Goal: Transaction & Acquisition: Purchase product/service

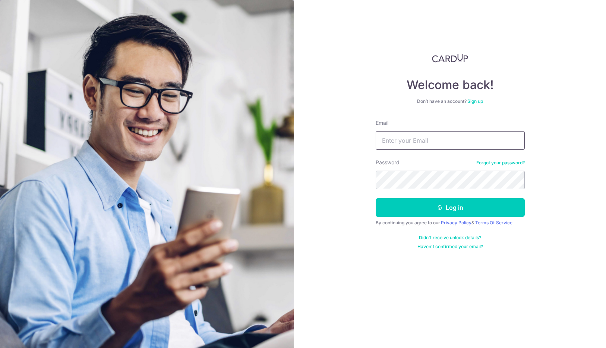
click at [411, 137] on input "Email" at bounding box center [450, 140] width 149 height 19
type input "[EMAIL_ADDRESS][DOMAIN_NAME]"
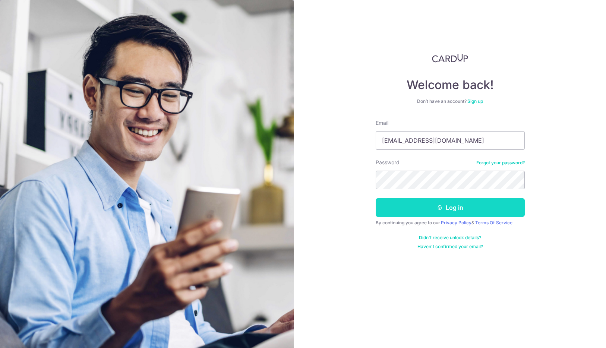
click at [454, 212] on button "Log in" at bounding box center [450, 207] width 149 height 19
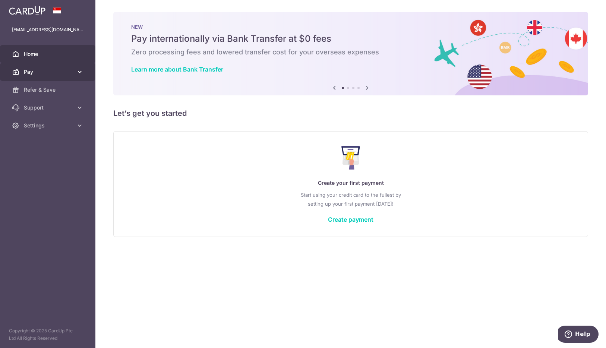
click at [75, 72] on link "Pay" at bounding box center [47, 72] width 95 height 18
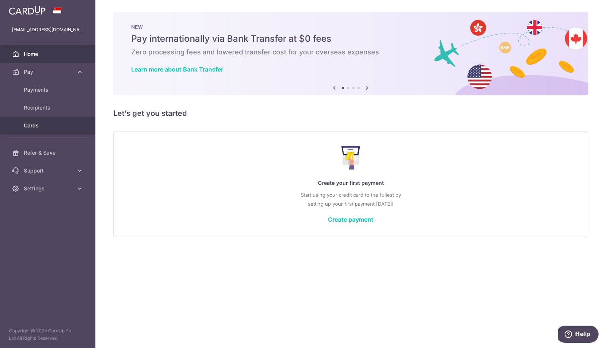
click at [34, 127] on span "Cards" at bounding box center [48, 125] width 49 height 7
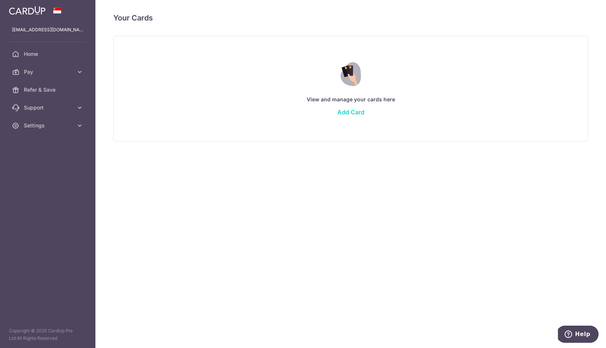
click at [355, 113] on link "Add Card" at bounding box center [350, 111] width 27 height 7
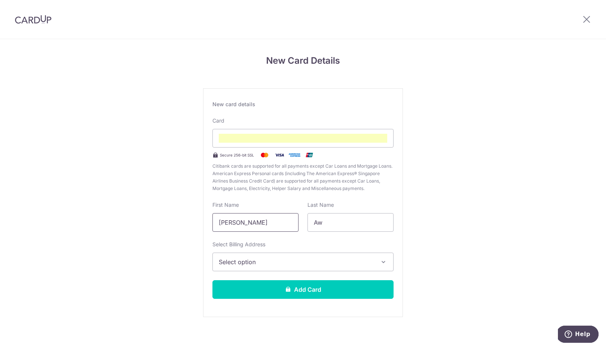
click at [286, 223] on input "[PERSON_NAME]" at bounding box center [255, 222] width 86 height 19
type input "[PERSON_NAME]"
click at [459, 215] on div "New Card Details New card details Card Secure 256-bit SSL Citibank cards are su…" at bounding box center [303, 195] width 606 height 313
click at [354, 258] on span "Select option" at bounding box center [296, 261] width 155 height 9
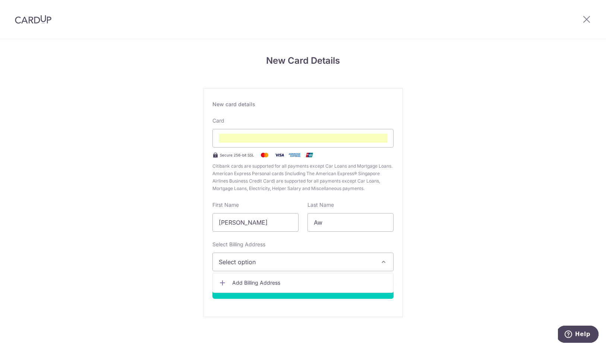
scroll to position [4, 0]
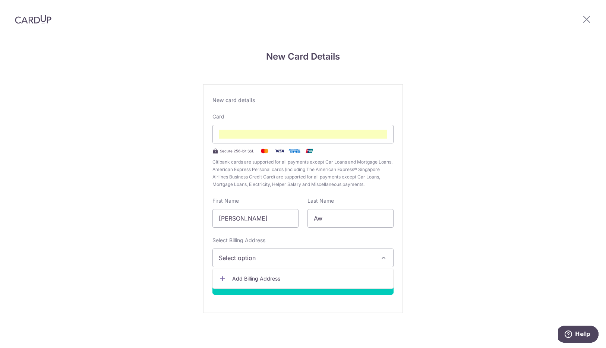
click at [266, 278] on span "Add Billing Address" at bounding box center [309, 278] width 155 height 7
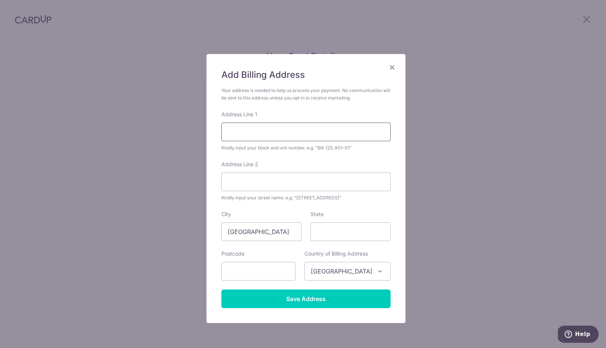
click at [293, 133] on input "Address Line 1" at bounding box center [305, 132] width 169 height 19
type input "123 Simei St 1"
type input "03-394"
type input "520123"
type input "123 Simei St 1"
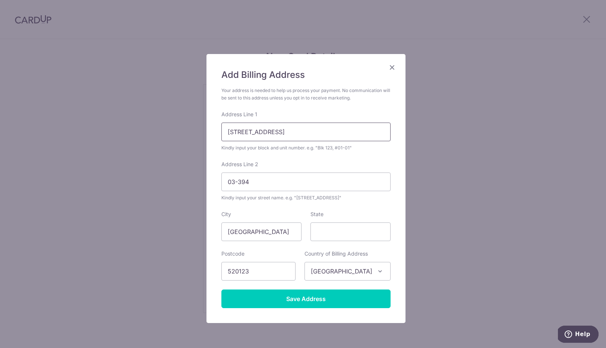
scroll to position [29, 0]
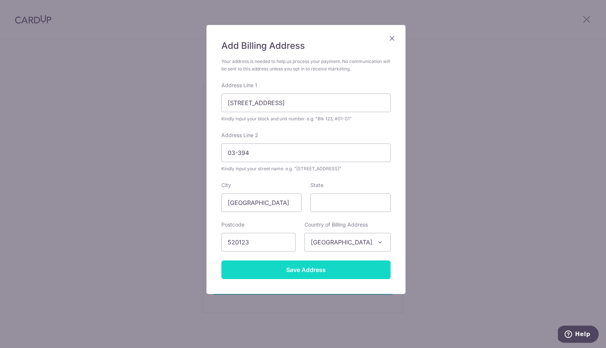
click at [314, 272] on input "Save Address" at bounding box center [305, 269] width 169 height 19
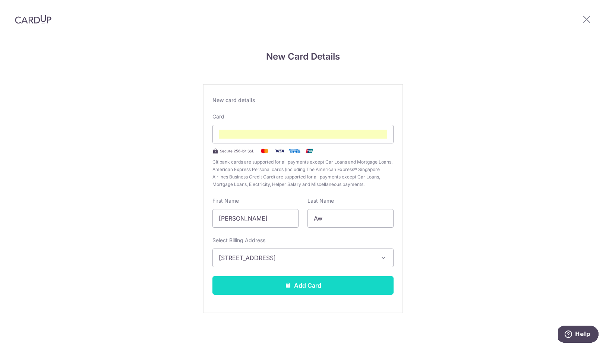
click at [310, 284] on button "Add Card" at bounding box center [302, 285] width 181 height 19
click at [325, 289] on button "Add Card" at bounding box center [302, 285] width 181 height 19
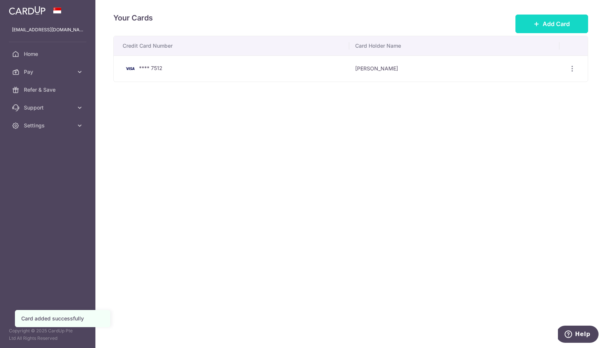
click at [550, 23] on span "Add Card" at bounding box center [555, 23] width 27 height 9
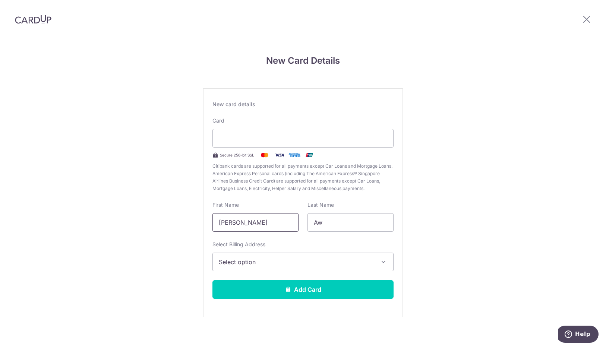
drag, startPoint x: 275, startPoint y: 224, endPoint x: 191, endPoint y: 225, distance: 83.8
click at [191, 225] on div "New Card Details New card details Card Secure 256-bit SSL Citibank cards are su…" at bounding box center [303, 195] width 606 height 313
type input "Bernard"
click at [254, 259] on span "Select option" at bounding box center [296, 261] width 155 height 9
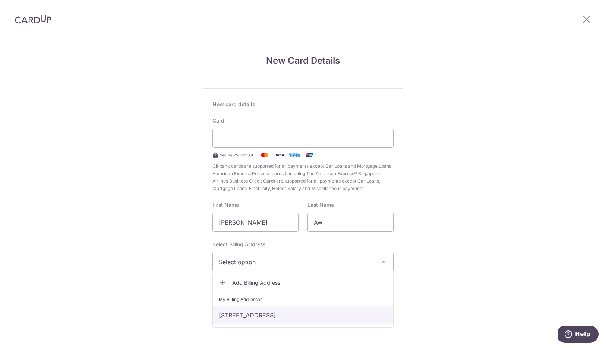
click at [255, 315] on link "[STREET_ADDRESS]" at bounding box center [303, 315] width 180 height 18
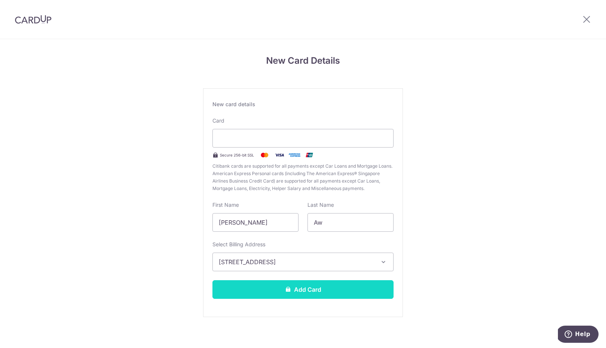
click at [294, 287] on button "Add Card" at bounding box center [302, 289] width 181 height 19
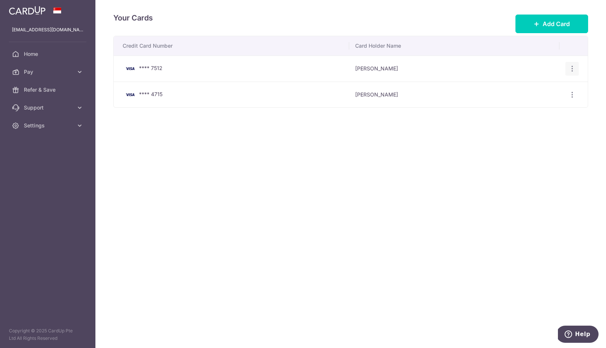
click at [572, 67] on icon "button" at bounding box center [572, 69] width 8 height 8
click at [533, 88] on span "View/Edit" at bounding box center [547, 89] width 51 height 9
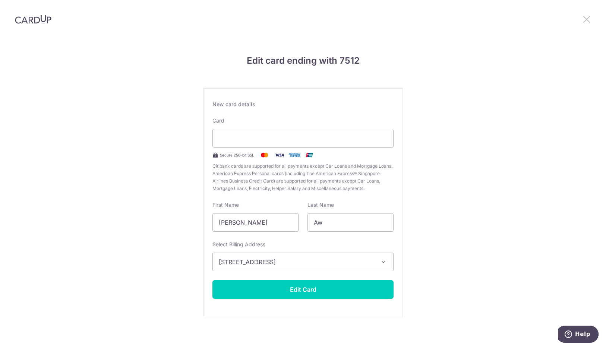
click at [589, 18] on icon at bounding box center [586, 19] width 9 height 9
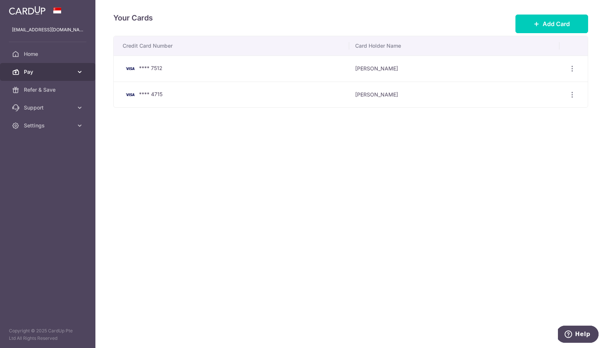
click at [39, 72] on span "Pay" at bounding box center [48, 71] width 49 height 7
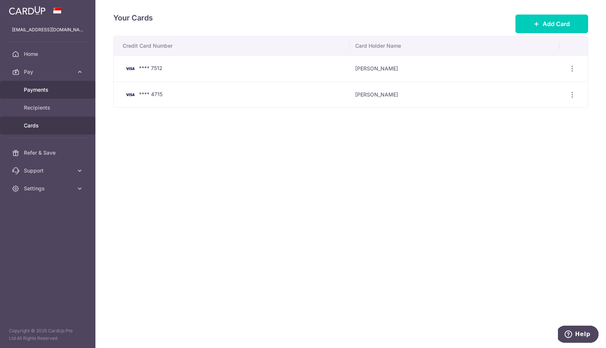
click at [51, 94] on link "Payments" at bounding box center [47, 90] width 95 height 18
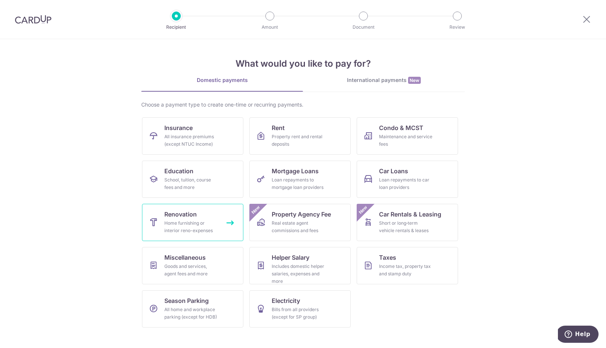
click at [202, 222] on div "Home furnishing or interior reno-expenses" at bounding box center [191, 226] width 54 height 15
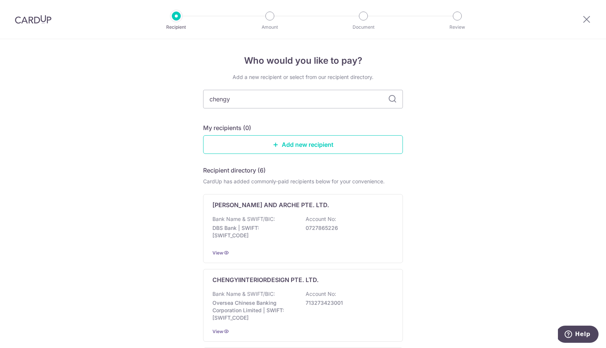
type input "chengyi"
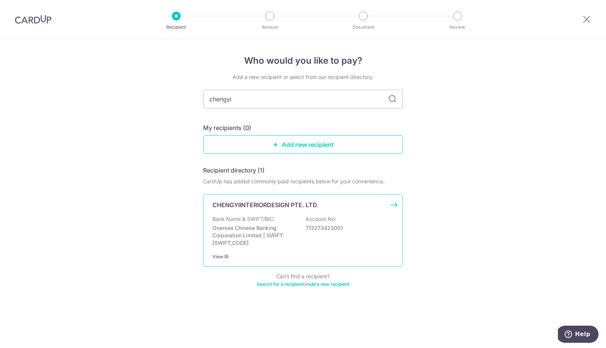
click at [333, 206] on div "CHENGYIINTERIORDESIGN PTE. LTD." at bounding box center [298, 204] width 172 height 9
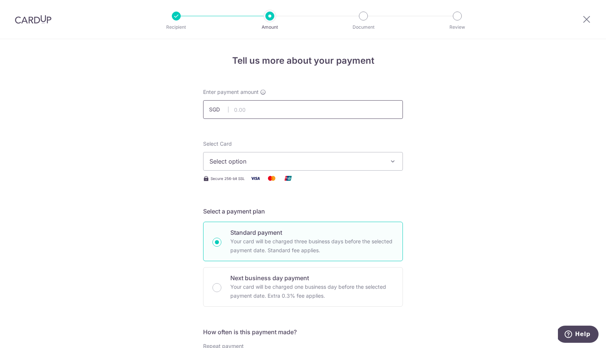
click at [266, 108] on input "text" at bounding box center [303, 109] width 200 height 19
type input "15,230.00"
click at [298, 164] on span "Select option" at bounding box center [296, 161] width 174 height 9
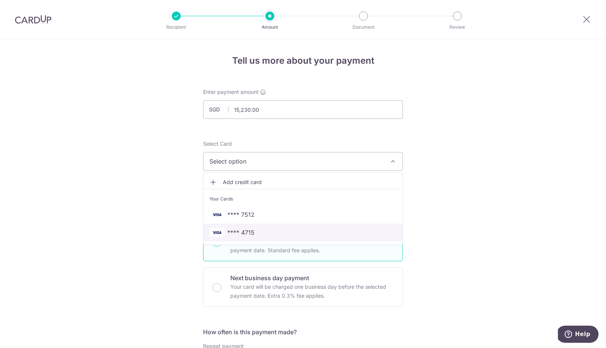
click at [269, 235] on span "**** 4715" at bounding box center [302, 232] width 187 height 9
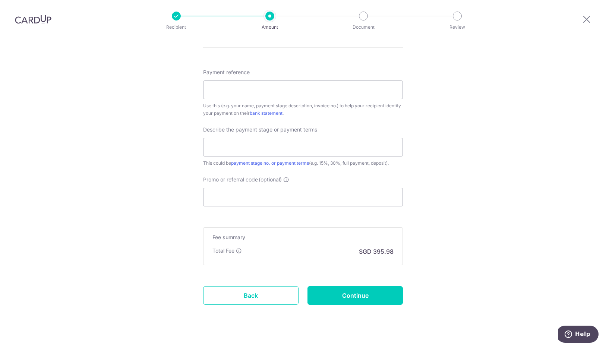
scroll to position [405, 0]
click at [325, 197] on input "Promo or referral code (optional)" at bounding box center [303, 195] width 200 height 19
paste input "CYID175"
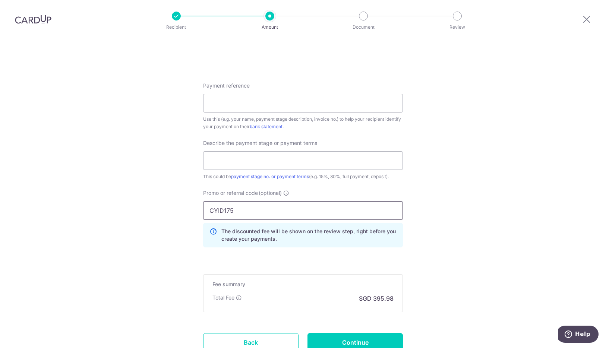
scroll to position [376, 0]
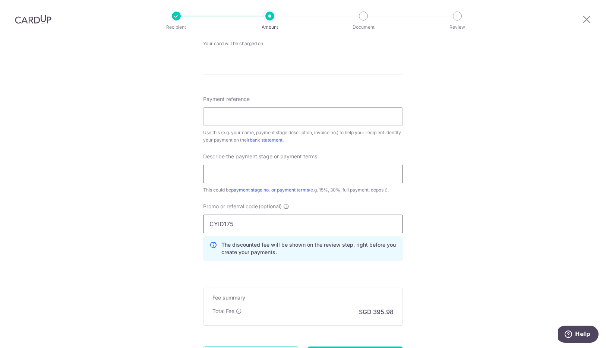
type input "CYID175"
click at [339, 178] on input "text" at bounding box center [303, 174] width 200 height 19
type input "1st payment 10%"
click at [295, 116] on input "Payment reference" at bounding box center [303, 116] width 200 height 19
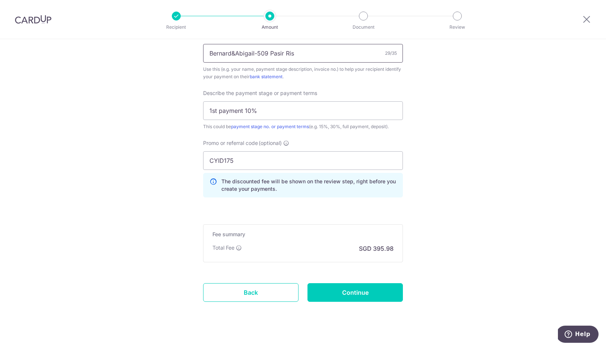
scroll to position [449, 0]
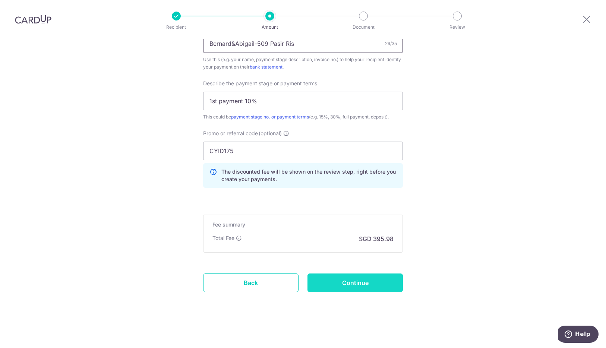
type input "Bernard&Abigail-509 Pasir Ris"
click at [360, 286] on input "Continue" at bounding box center [354, 282] width 95 height 19
type input "Create Schedule"
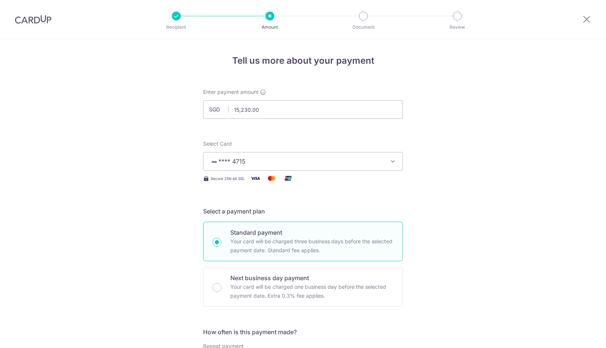
scroll to position [376, 0]
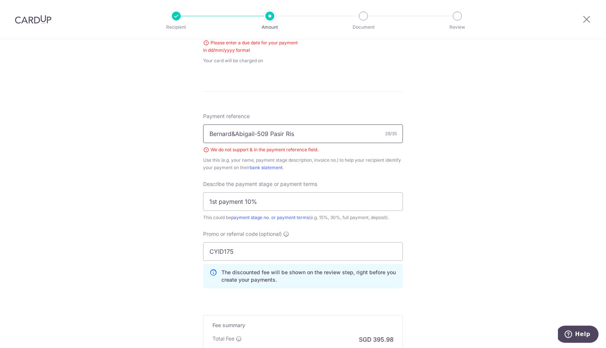
click at [235, 133] on input "Bernard&Abigail-509 Pasir Ris" at bounding box center [303, 133] width 200 height 19
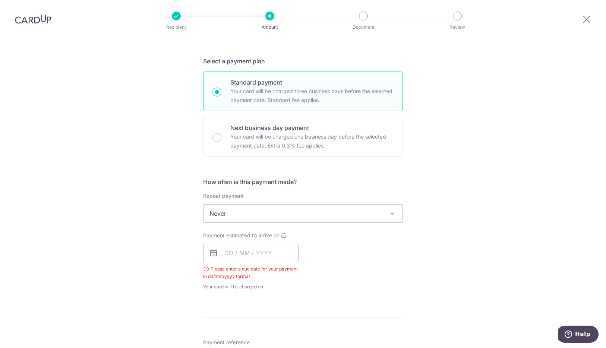
scroll to position [149, 0]
type input "BernardnAbigail-509 [GEOGRAPHIC_DATA]"
click at [280, 250] on input "text" at bounding box center [250, 253] width 95 height 19
click at [276, 308] on link "4" at bounding box center [278, 307] width 12 height 12
type input "[DATE]"
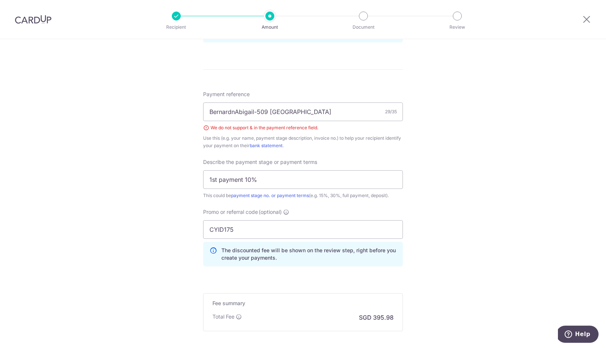
scroll to position [490, 0]
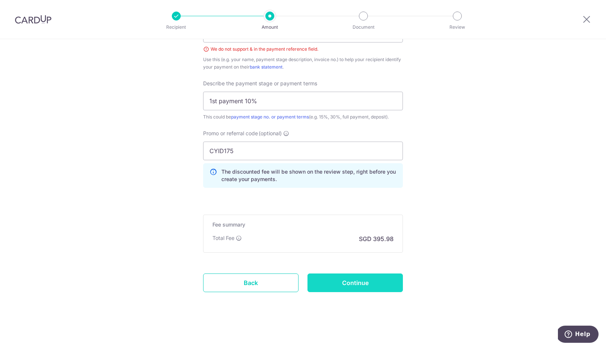
click at [358, 282] on input "Continue" at bounding box center [354, 282] width 95 height 19
type input "Create Schedule"
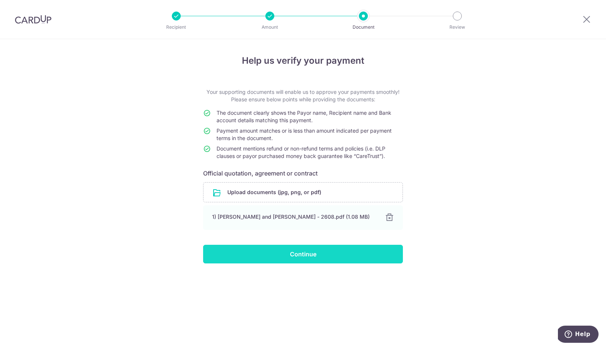
click at [319, 256] on input "Continue" at bounding box center [303, 254] width 200 height 19
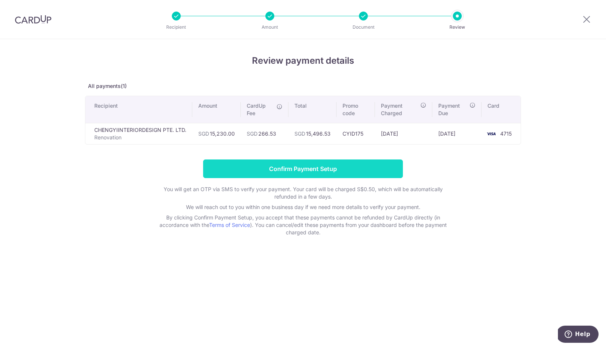
click at [340, 171] on input "Confirm Payment Setup" at bounding box center [303, 168] width 200 height 19
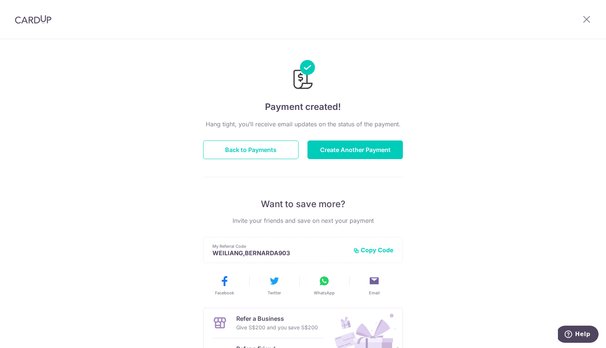
click at [383, 252] on button "Copy Code" at bounding box center [373, 249] width 40 height 7
click at [260, 148] on button "Back to Payments" at bounding box center [250, 149] width 95 height 19
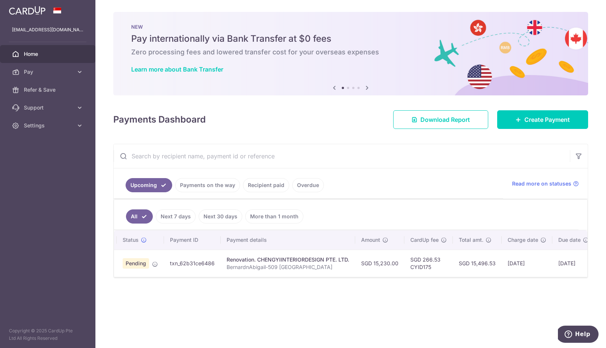
scroll to position [0, 13]
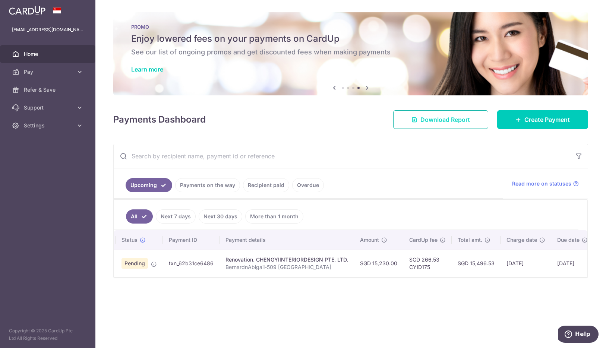
click at [459, 123] on span "Download Report" at bounding box center [445, 119] width 50 height 9
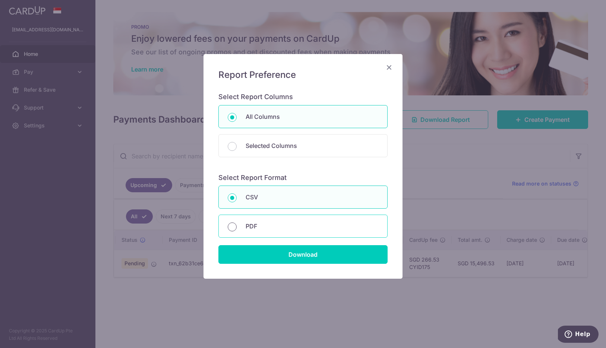
click at [233, 227] on input "PDF" at bounding box center [232, 226] width 9 height 9
radio input "true"
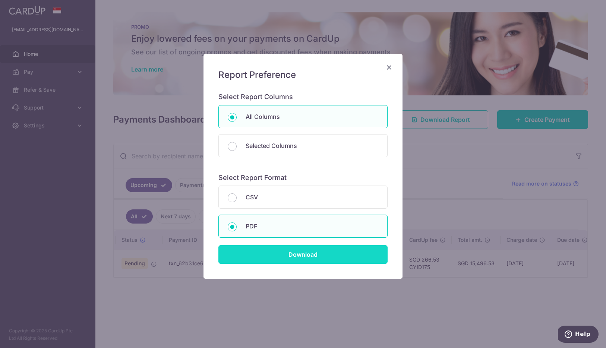
click at [289, 252] on input "Download" at bounding box center [302, 254] width 169 height 19
